Goal: Check status: Check status

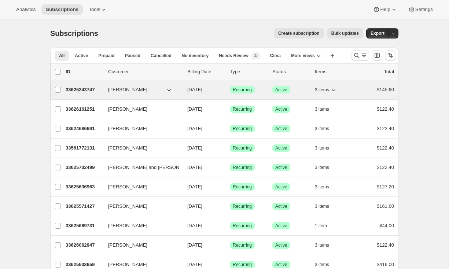
click at [72, 85] on div "33625243747 Kevin Erickson 09/19/2025 Success Recurring Success Active 3 items …" at bounding box center [230, 90] width 328 height 10
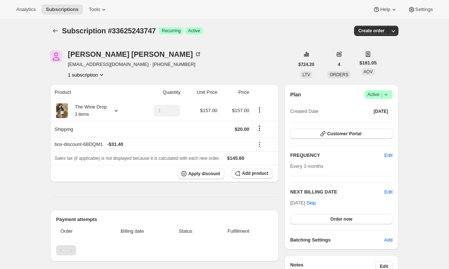
scroll to position [2, 0]
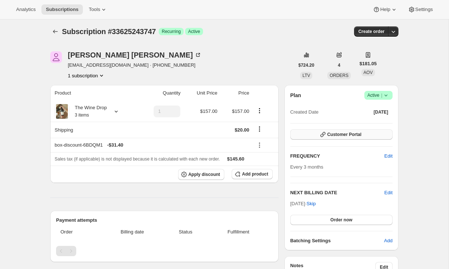
click at [310, 134] on button "Customer Portal" at bounding box center [341, 134] width 102 height 10
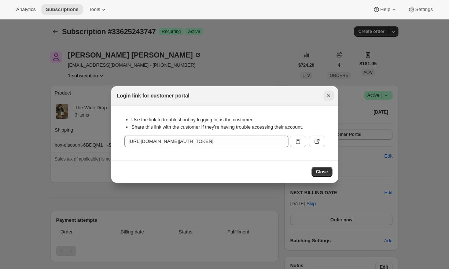
click at [328, 105] on section "Use the link to troubleshoot by logging in as the customer. Share this link wit…" at bounding box center [224, 132] width 227 height 55
click at [317, 140] on icon ":rc3:" at bounding box center [317, 140] width 3 height 3
click at [329, 96] on icon "Close" at bounding box center [328, 95] width 3 height 3
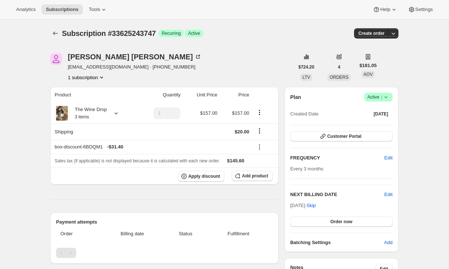
scroll to position [2, 0]
